Goal: Task Accomplishment & Management: Manage account settings

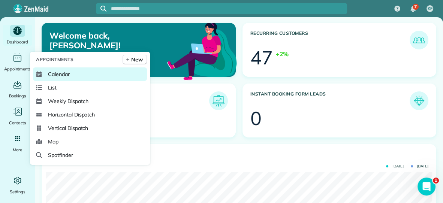
click at [55, 76] on span "Calendar" at bounding box center [59, 75] width 22 height 8
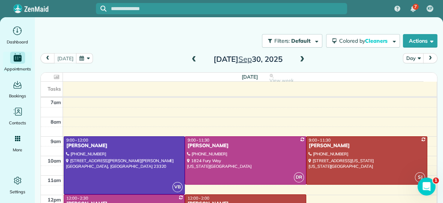
click at [302, 60] on span at bounding box center [302, 59] width 8 height 7
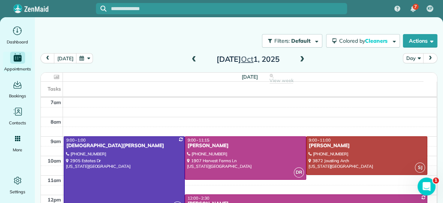
click at [193, 59] on span at bounding box center [194, 59] width 8 height 7
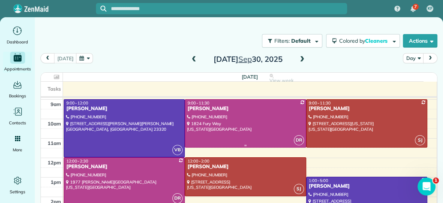
scroll to position [34, 0]
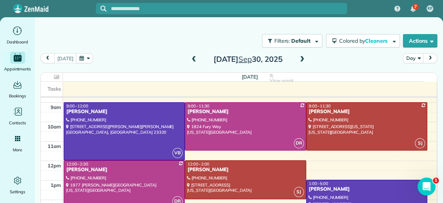
click at [302, 57] on span at bounding box center [302, 59] width 8 height 7
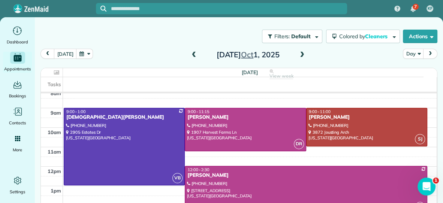
scroll to position [32, 0]
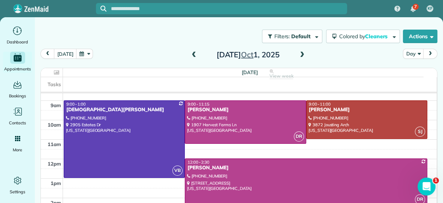
click at [302, 53] on span at bounding box center [302, 55] width 8 height 7
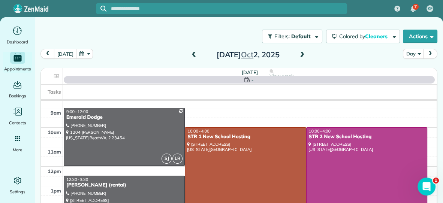
scroll to position [0, 0]
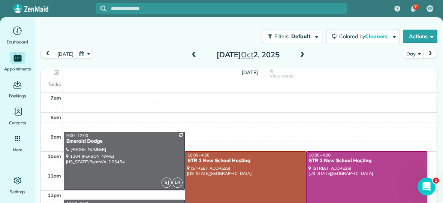
click at [193, 54] on span at bounding box center [194, 55] width 8 height 7
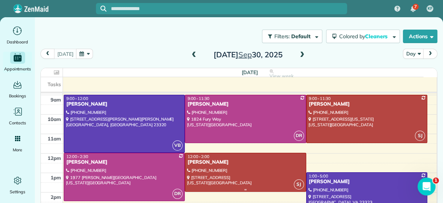
scroll to position [33, 0]
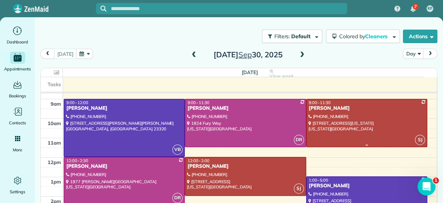
click at [341, 125] on div at bounding box center [367, 123] width 120 height 48
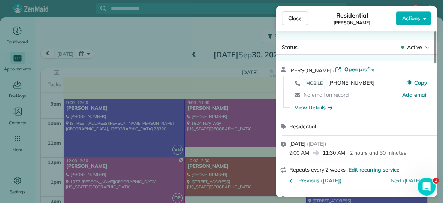
click at [412, 19] on span "Actions" at bounding box center [412, 19] width 18 height 8
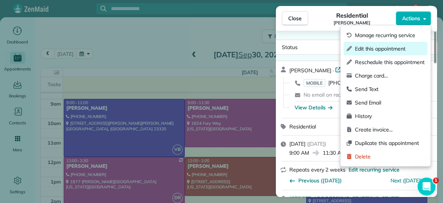
click at [384, 48] on span "Edit this appointment" at bounding box center [390, 49] width 70 height 8
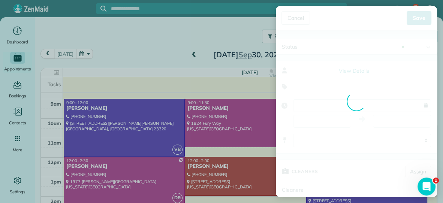
type input "**********"
type input "*****"
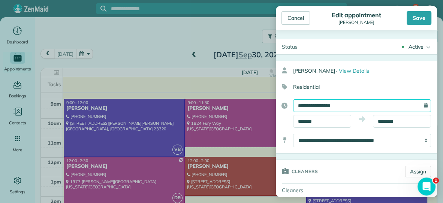
click at [360, 107] on input "**********" at bounding box center [362, 105] width 138 height 13
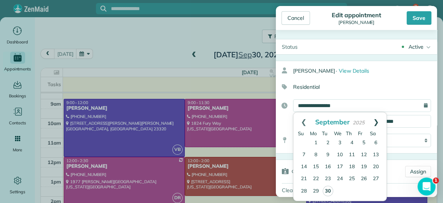
click at [376, 122] on link "Next" at bounding box center [376, 122] width 21 height 19
click at [340, 143] on link "1" at bounding box center [340, 143] width 12 height 12
type input "**********"
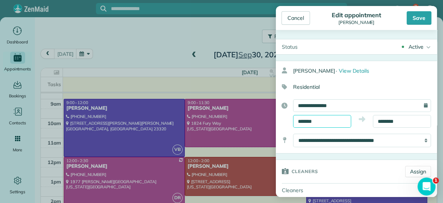
click at [343, 122] on input "*******" at bounding box center [322, 121] width 58 height 13
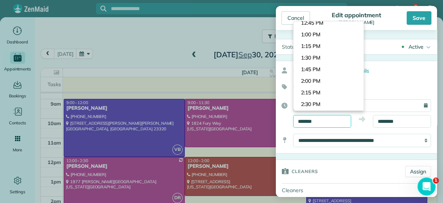
scroll to position [579, 0]
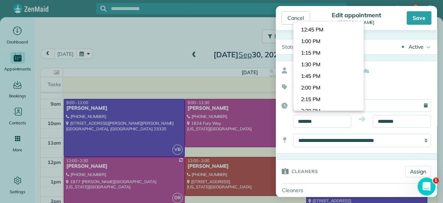
click at [349, 64] on body "7 KF Dashboard Appointments Bookings Contacts Cleaners Invoices Payroll Reports…" at bounding box center [221, 101] width 443 height 203
type input "*******"
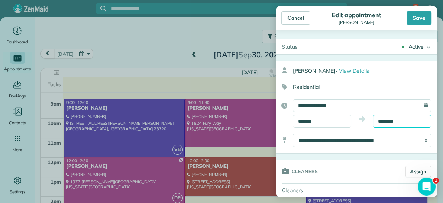
click at [422, 120] on input "********" at bounding box center [402, 121] width 58 height 13
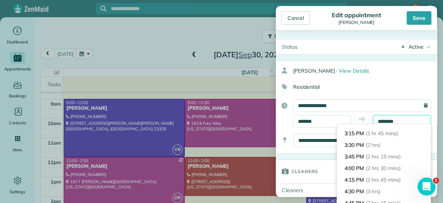
scroll to position [79, 0]
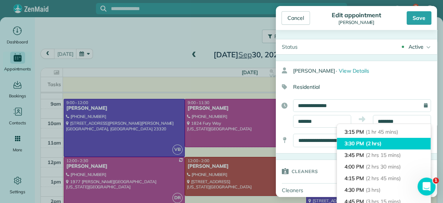
click at [395, 147] on li "3:30 PM (2 hrs)" at bounding box center [384, 144] width 94 height 12
type input "*******"
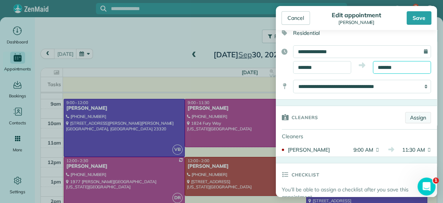
scroll to position [56, 0]
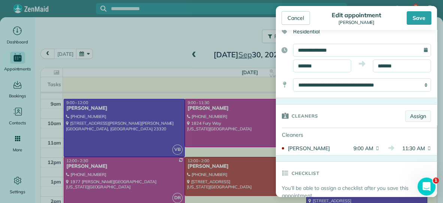
click at [420, 113] on link "Assign" at bounding box center [419, 116] width 26 height 11
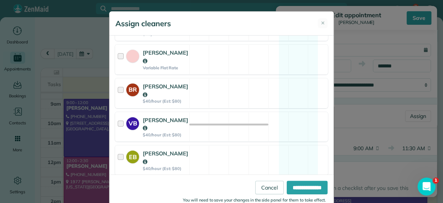
scroll to position [125, 0]
click at [197, 115] on div "VB [PERSON_NAME] $40/hour (Est: $80) Available" at bounding box center [221, 127] width 213 height 30
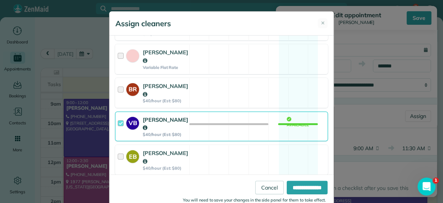
click at [188, 179] on div "SJ [PERSON_NAME] $40/hour (Est: $80)" at bounding box center [153, 193] width 74 height 29
click at [294, 184] on input "**********" at bounding box center [307, 188] width 41 height 14
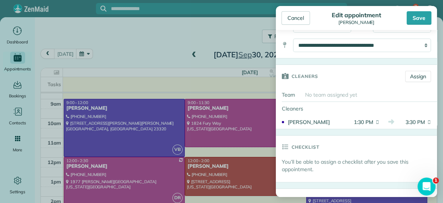
scroll to position [92, 0]
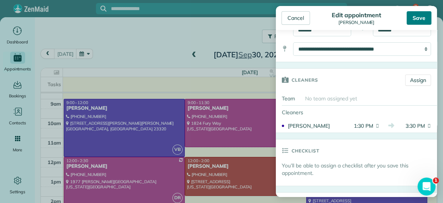
click at [420, 16] on div "Save" at bounding box center [419, 18] width 25 height 14
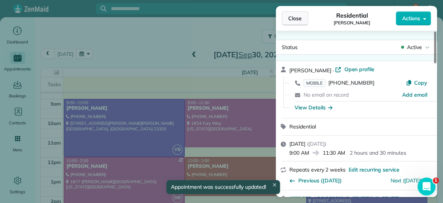
click at [295, 21] on span "Close" at bounding box center [296, 19] width 14 height 8
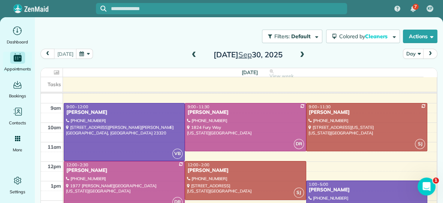
scroll to position [29, 0]
click at [301, 53] on span at bounding box center [302, 55] width 8 height 7
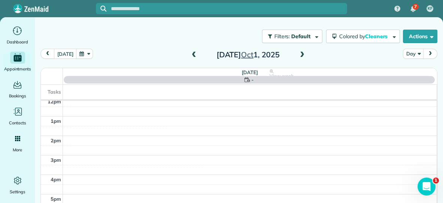
scroll to position [0, 0]
click at [192, 54] on span at bounding box center [194, 55] width 8 height 7
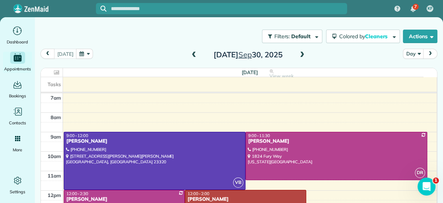
click at [301, 55] on span at bounding box center [302, 55] width 8 height 7
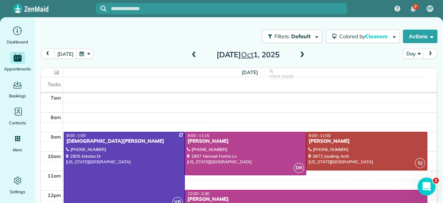
click at [303, 53] on span at bounding box center [302, 55] width 8 height 7
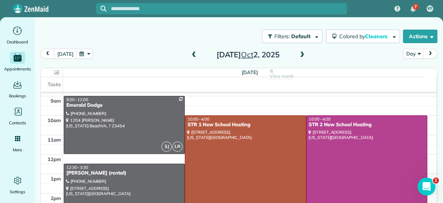
scroll to position [38, 0]
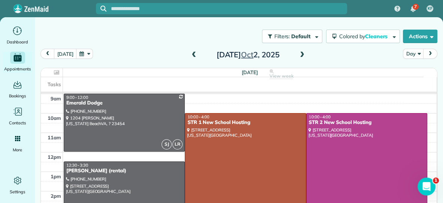
click at [193, 55] on span at bounding box center [194, 55] width 8 height 7
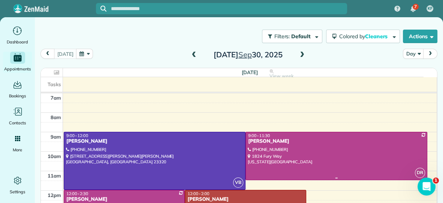
scroll to position [44, 0]
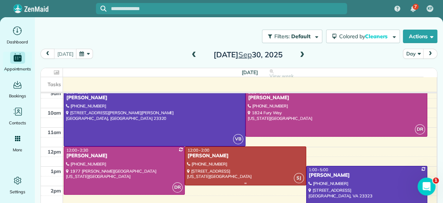
click at [259, 164] on div at bounding box center [245, 166] width 120 height 38
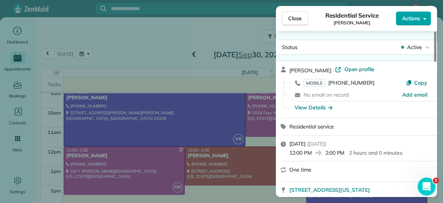
click at [412, 18] on span "Actions" at bounding box center [412, 19] width 18 height 8
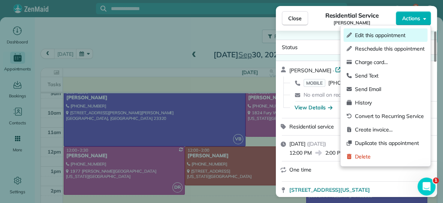
click at [388, 35] on span "Edit this appointment" at bounding box center [390, 36] width 70 height 8
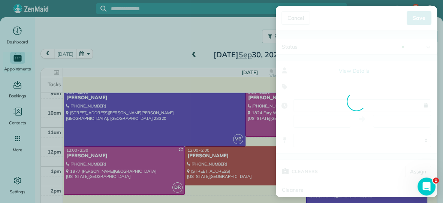
type input "**********"
type input "*****"
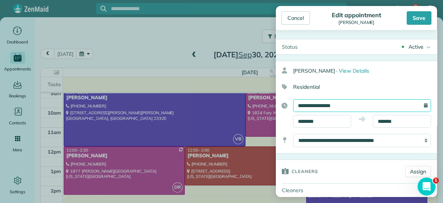
click at [347, 105] on input "**********" at bounding box center [362, 105] width 138 height 13
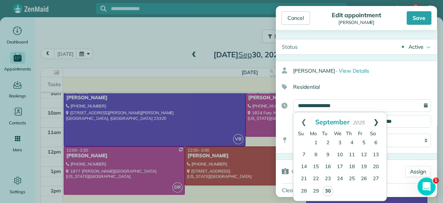
click at [376, 122] on link "Next" at bounding box center [376, 122] width 21 height 19
click at [340, 143] on link "1" at bounding box center [340, 143] width 12 height 12
type input "**********"
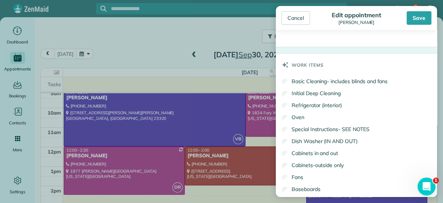
scroll to position [320, 0]
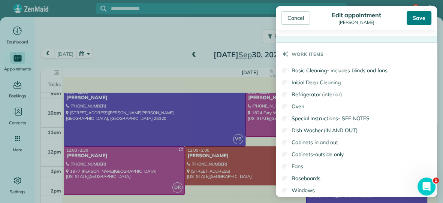
click at [417, 18] on div "Save" at bounding box center [419, 18] width 25 height 14
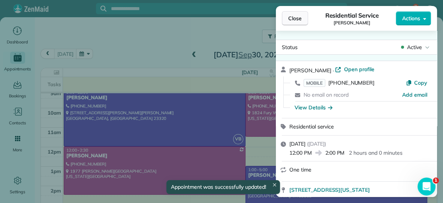
scroll to position [4, 0]
click at [290, 21] on span "Close" at bounding box center [296, 19] width 14 height 8
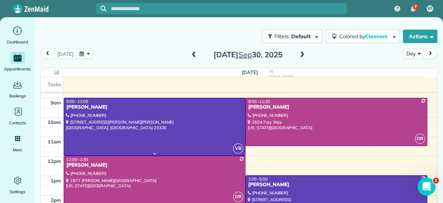
scroll to position [34, 0]
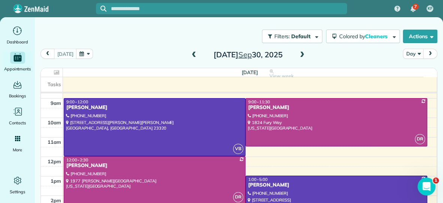
click at [302, 54] on span at bounding box center [302, 55] width 8 height 7
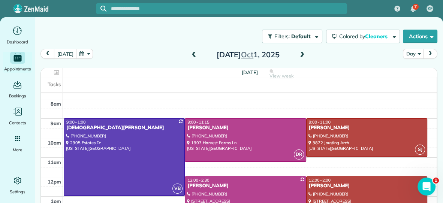
scroll to position [13, 0]
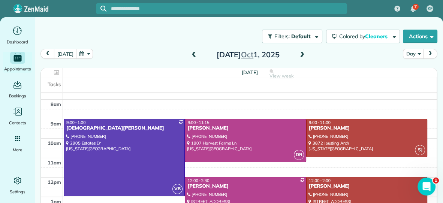
click at [301, 52] on span at bounding box center [302, 55] width 8 height 7
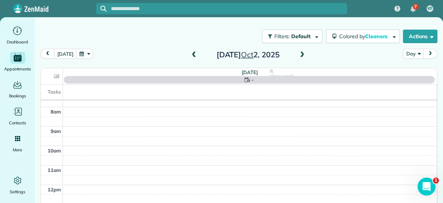
scroll to position [0, 0]
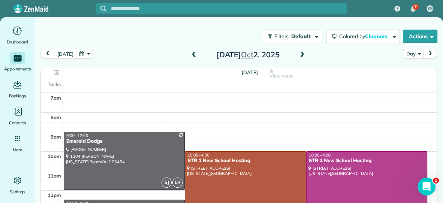
click at [301, 52] on span at bounding box center [302, 55] width 8 height 7
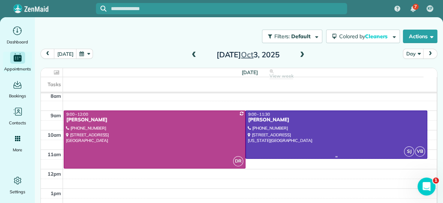
scroll to position [17, 0]
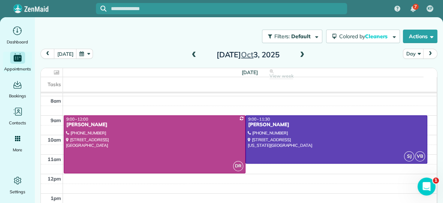
click at [301, 53] on span at bounding box center [302, 55] width 8 height 7
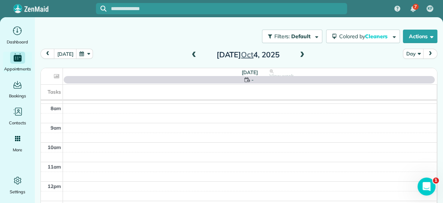
scroll to position [0, 0]
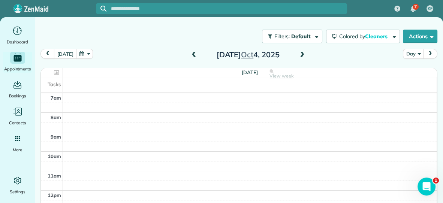
click at [301, 53] on span at bounding box center [302, 55] width 8 height 7
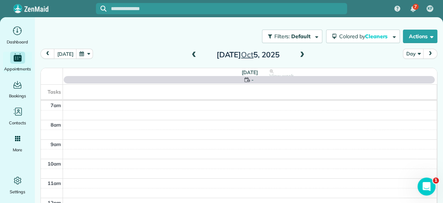
click at [301, 53] on span at bounding box center [302, 55] width 8 height 7
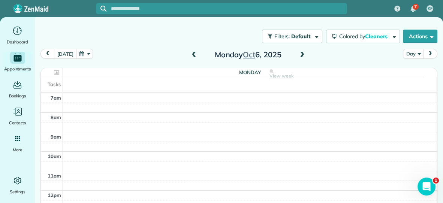
click at [193, 54] on span at bounding box center [194, 55] width 8 height 7
click at [302, 55] on span at bounding box center [302, 55] width 8 height 7
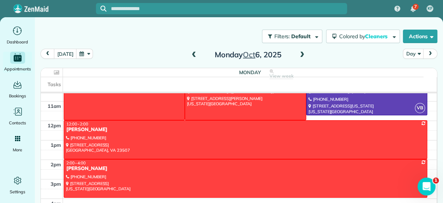
scroll to position [71, 0]
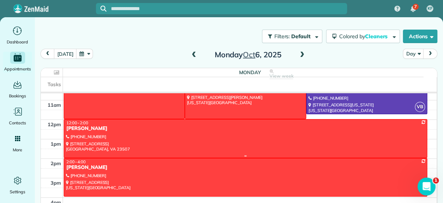
click at [277, 141] on div at bounding box center [245, 139] width 363 height 38
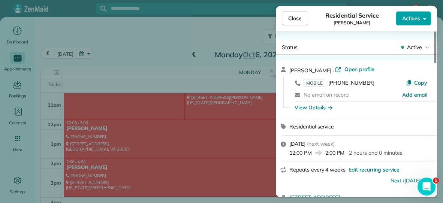
click at [415, 19] on span "Actions" at bounding box center [412, 19] width 18 height 8
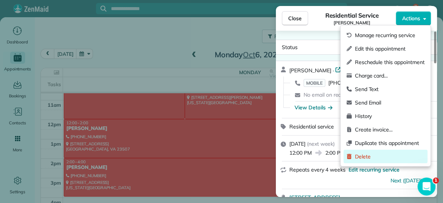
click at [373, 161] on div "Delete" at bounding box center [386, 157] width 84 height 14
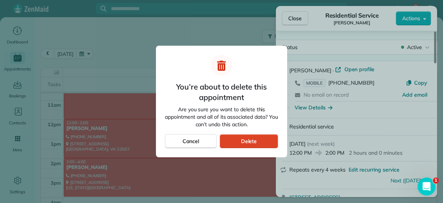
click at [239, 141] on div "Delete" at bounding box center [249, 141] width 59 height 14
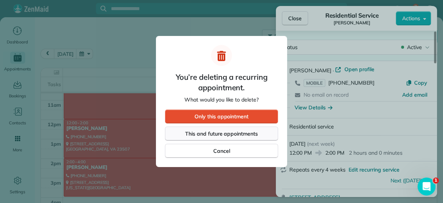
click at [241, 138] on div "This and future appointments" at bounding box center [221, 134] width 113 height 14
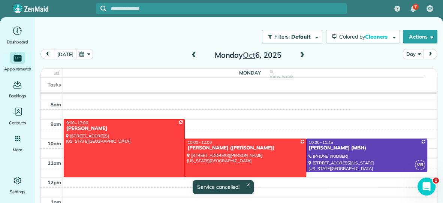
scroll to position [16, 0]
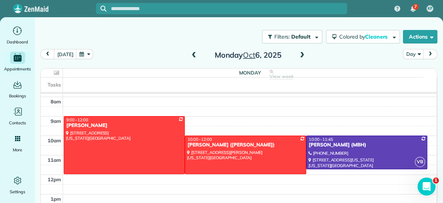
click at [301, 57] on span at bounding box center [302, 55] width 8 height 7
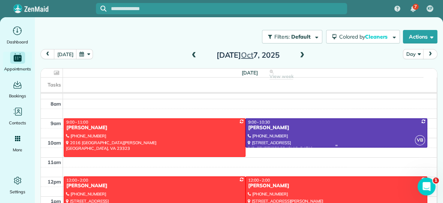
scroll to position [14, 0]
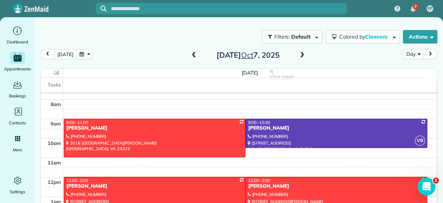
click at [300, 57] on span at bounding box center [302, 55] width 8 height 7
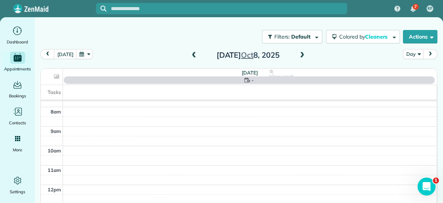
scroll to position [0, 0]
click at [80, 56] on button "button" at bounding box center [84, 54] width 17 height 10
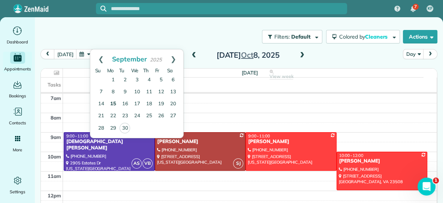
click at [114, 104] on link "15" at bounding box center [113, 104] width 12 height 12
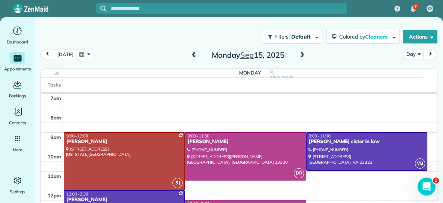
scroll to position [37, 0]
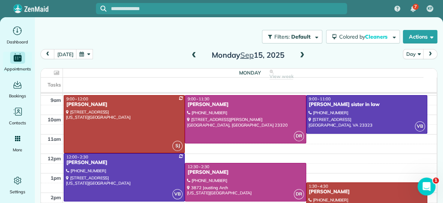
click at [79, 58] on button "button" at bounding box center [84, 54] width 17 height 10
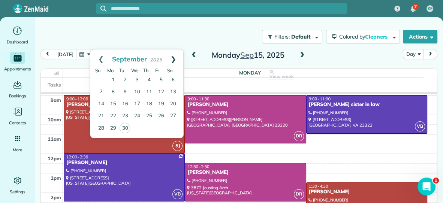
click at [174, 57] on link "Next" at bounding box center [173, 59] width 21 height 19
click at [114, 104] on link "13" at bounding box center [113, 104] width 12 height 12
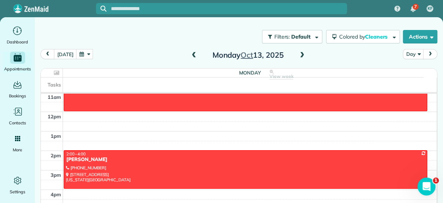
scroll to position [101, 0]
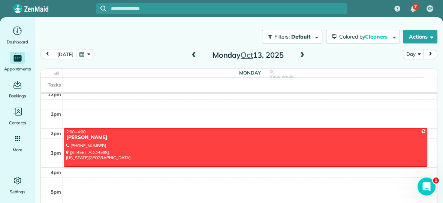
click at [301, 53] on span at bounding box center [302, 55] width 8 height 7
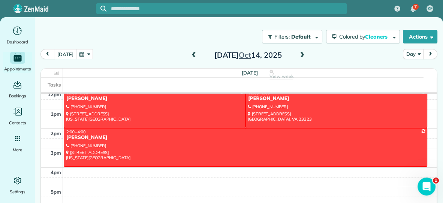
click at [301, 55] on span at bounding box center [302, 55] width 8 height 7
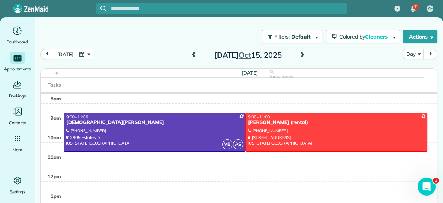
scroll to position [19, 0]
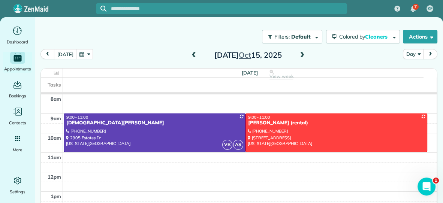
click at [301, 56] on span at bounding box center [302, 55] width 8 height 7
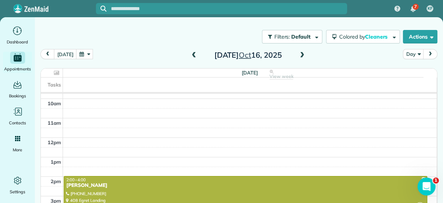
scroll to position [53, 0]
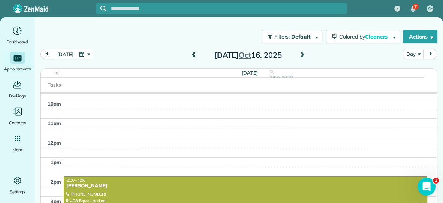
click at [194, 55] on span at bounding box center [194, 55] width 8 height 7
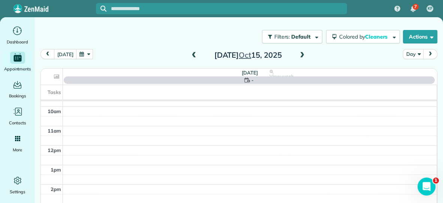
scroll to position [0, 0]
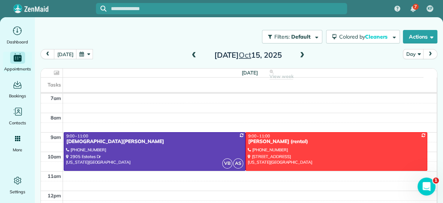
click at [194, 55] on span at bounding box center [194, 55] width 8 height 7
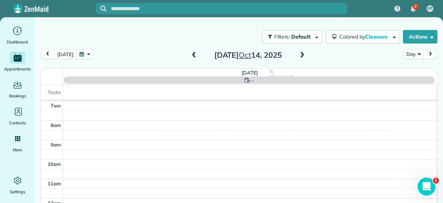
click at [194, 55] on span at bounding box center [194, 55] width 8 height 7
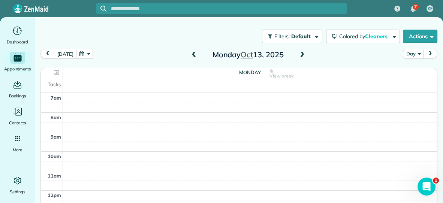
click at [302, 52] on span at bounding box center [302, 55] width 8 height 7
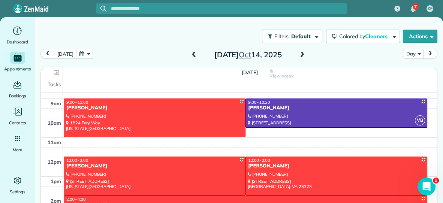
scroll to position [34, 0]
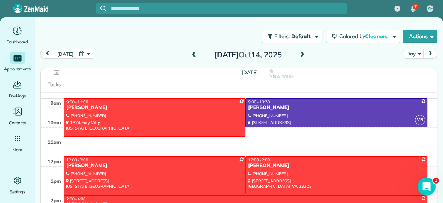
click at [193, 55] on span at bounding box center [194, 55] width 8 height 7
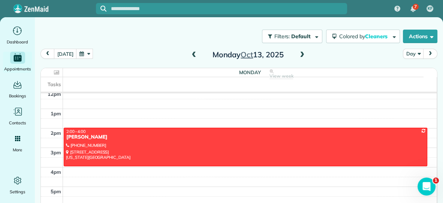
scroll to position [78, 0]
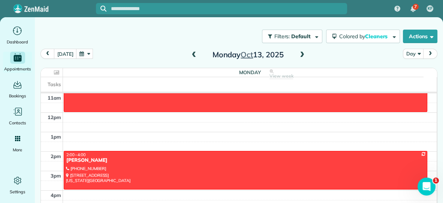
click at [300, 53] on span at bounding box center [302, 55] width 8 height 7
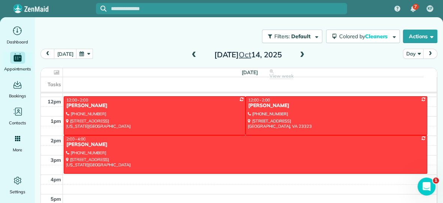
scroll to position [94, 0]
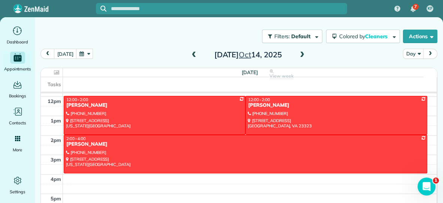
click at [302, 54] on span at bounding box center [302, 55] width 8 height 7
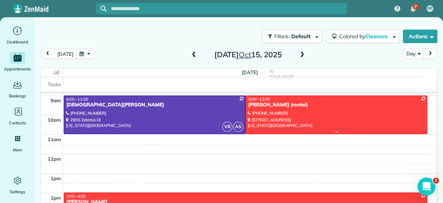
scroll to position [36, 0]
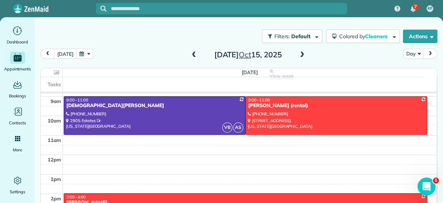
click at [301, 54] on span at bounding box center [302, 55] width 8 height 7
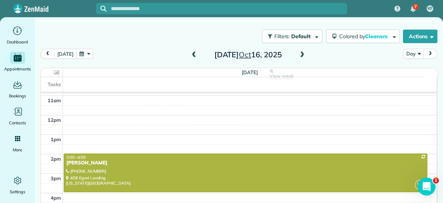
scroll to position [78, 0]
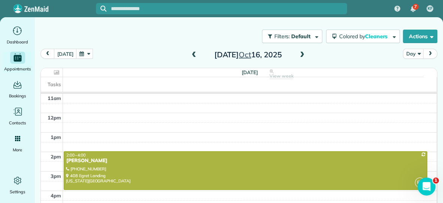
click at [302, 53] on span at bounding box center [302, 55] width 8 height 7
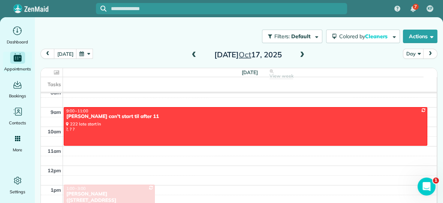
scroll to position [0, 0]
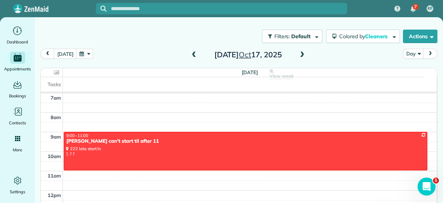
click at [192, 52] on span at bounding box center [194, 55] width 8 height 7
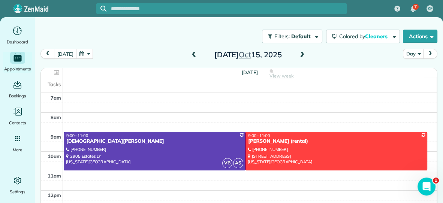
click at [193, 54] on span at bounding box center [194, 55] width 8 height 7
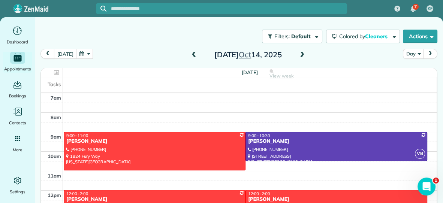
click at [193, 54] on span at bounding box center [194, 55] width 8 height 7
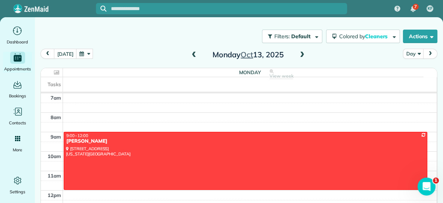
click at [303, 52] on span at bounding box center [302, 55] width 8 height 7
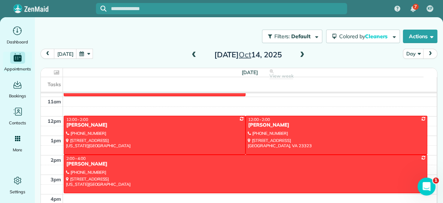
scroll to position [71, 0]
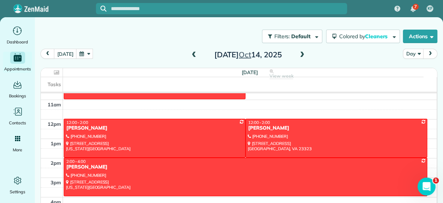
click at [301, 53] on span at bounding box center [302, 55] width 8 height 7
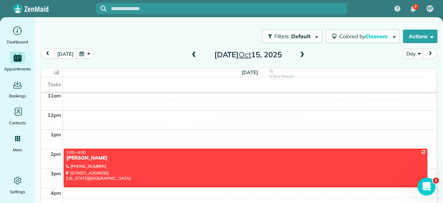
scroll to position [81, 0]
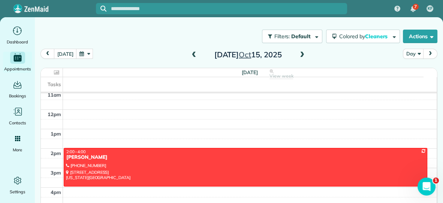
click at [302, 53] on span at bounding box center [302, 55] width 8 height 7
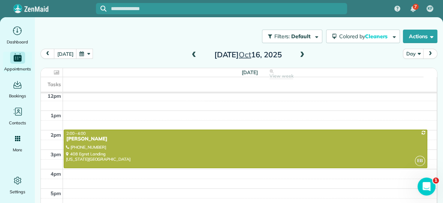
scroll to position [101, 0]
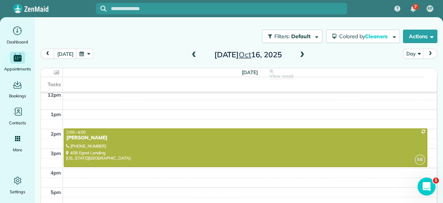
click at [302, 54] on span at bounding box center [302, 55] width 8 height 7
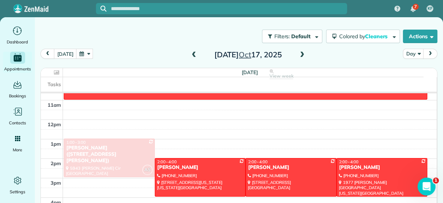
scroll to position [0, 0]
